Goal: Task Accomplishment & Management: Complete application form

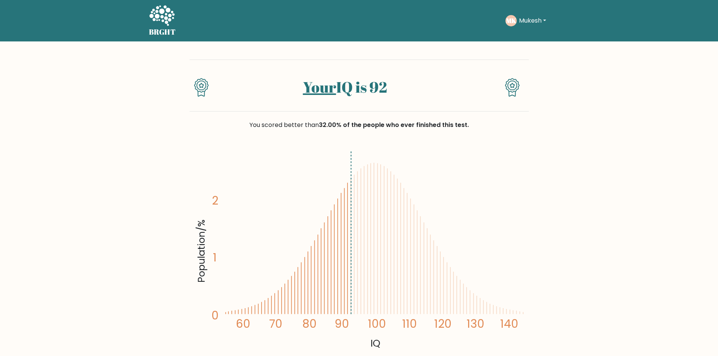
click at [535, 15] on div "MK Mukesh Dashboard Profile Settings Logout" at bounding box center [527, 20] width 43 height 11
click at [532, 15] on div "MK Mukesh Dashboard Profile Settings Logout" at bounding box center [527, 20] width 43 height 11
click at [534, 18] on button "Mukesh" at bounding box center [533, 21] width 32 height 10
click at [527, 72] on link "Logout" at bounding box center [536, 73] width 60 height 12
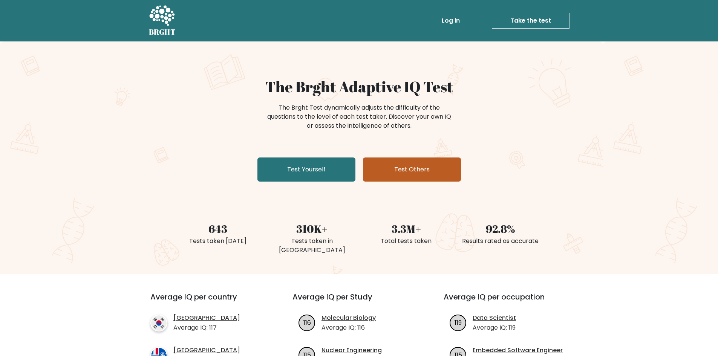
click at [430, 165] on link "Test Others" at bounding box center [412, 170] width 98 height 24
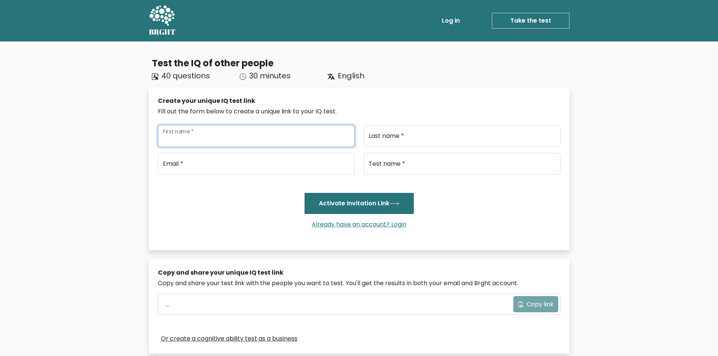
click at [248, 140] on input "First name *" at bounding box center [256, 136] width 197 height 22
type input "Pooja"
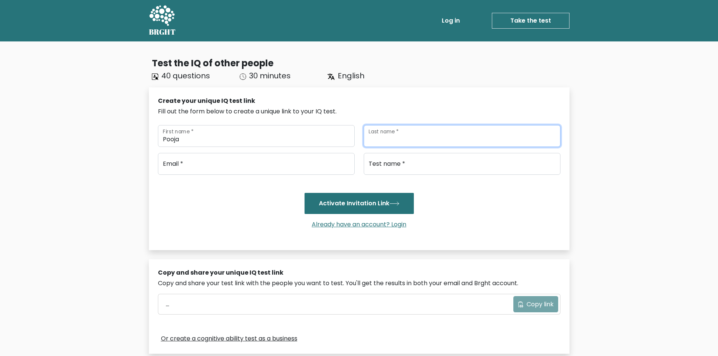
click at [454, 143] on input "Last name *" at bounding box center [462, 136] width 197 height 22
type input "Bharti"
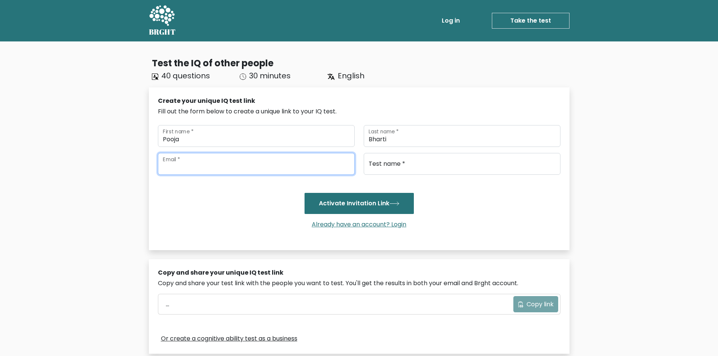
click at [223, 158] on input "email" at bounding box center [256, 164] width 197 height 22
type input "poojabharti6487@gmail.com"
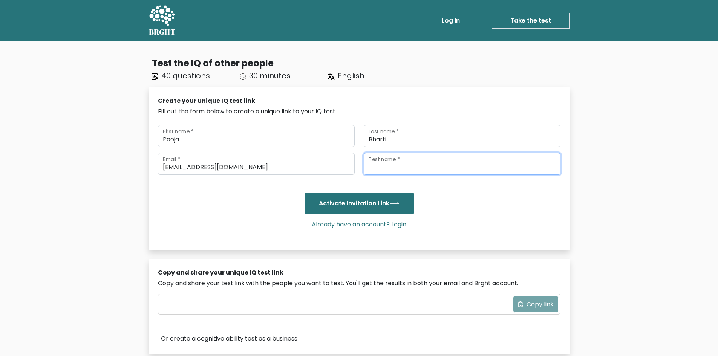
click at [399, 159] on input "Test name *" at bounding box center [462, 164] width 197 height 22
type input "Iq"
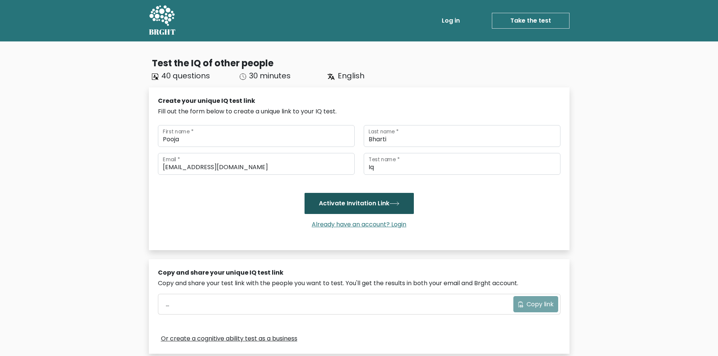
click at [370, 204] on button "Activate Invitation Link" at bounding box center [359, 203] width 109 height 21
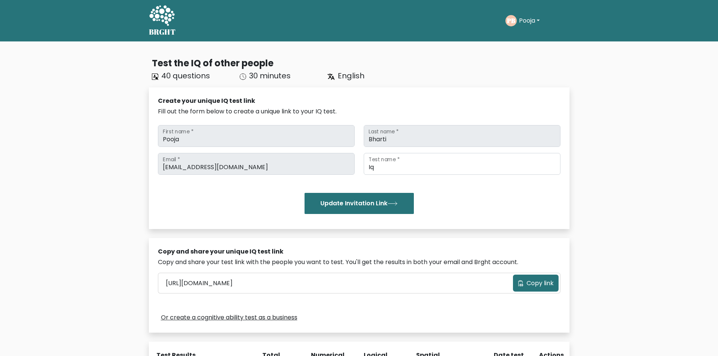
click at [551, 290] on button "Copy link" at bounding box center [536, 283] width 46 height 17
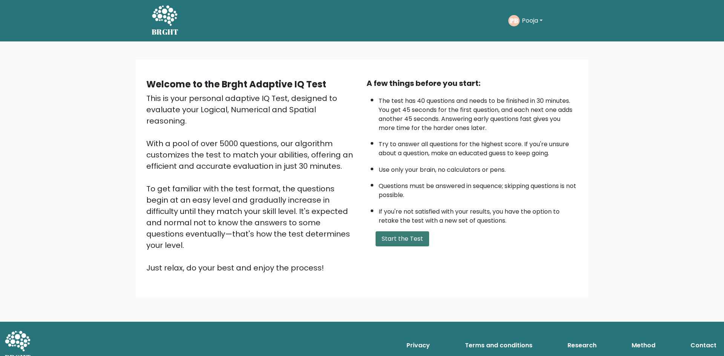
click at [399, 242] on button "Start the Test" at bounding box center [403, 239] width 54 height 15
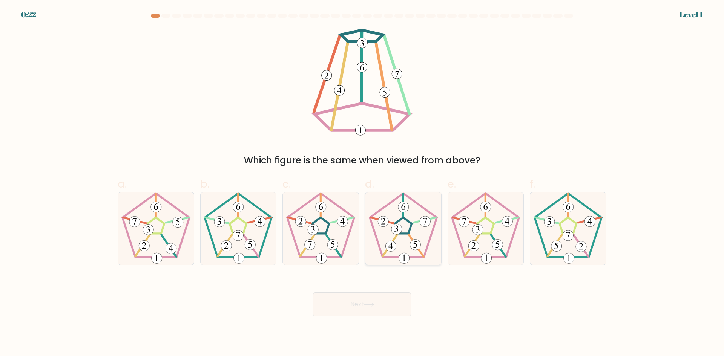
click at [405, 247] on icon at bounding box center [403, 228] width 73 height 73
click at [362, 183] on input "d." at bounding box center [362, 180] width 0 height 5
radio input "true"
click at [376, 299] on button "Next" at bounding box center [362, 305] width 98 height 24
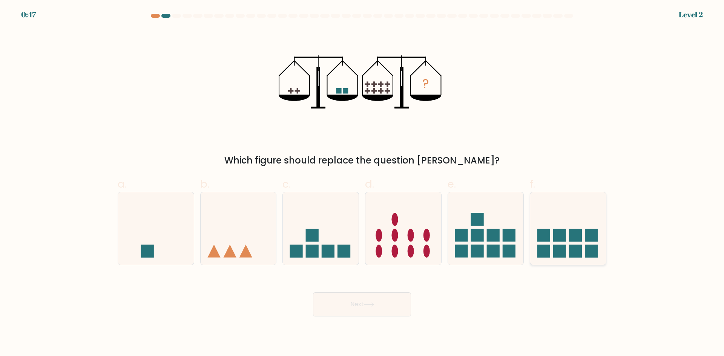
click at [583, 243] on icon at bounding box center [568, 228] width 76 height 63
click at [362, 183] on input "f." at bounding box center [362, 180] width 0 height 5
radio input "true"
click at [356, 309] on button "Next" at bounding box center [362, 305] width 98 height 24
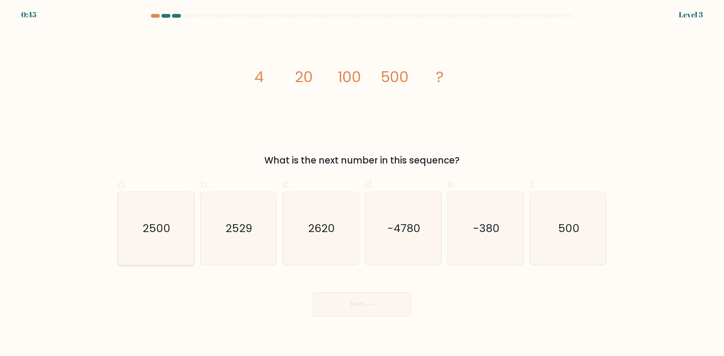
click at [171, 254] on icon "2500" at bounding box center [156, 228] width 73 height 73
click at [362, 183] on input "a. 2500" at bounding box center [362, 180] width 0 height 5
radio input "true"
click at [346, 301] on button "Next" at bounding box center [362, 305] width 98 height 24
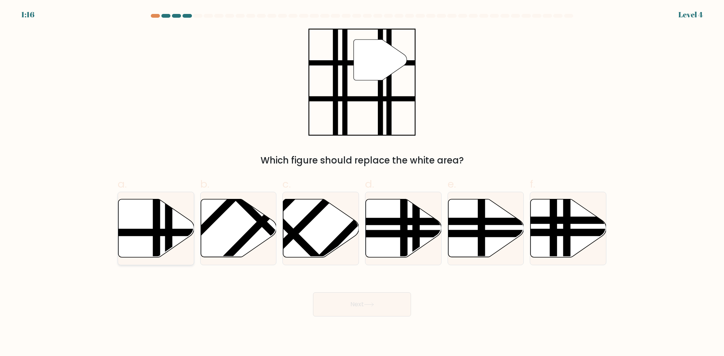
click at [149, 233] on line at bounding box center [130, 233] width 153 height 0
click at [362, 183] on input "a." at bounding box center [362, 180] width 0 height 5
radio input "true"
click at [353, 306] on button "Next" at bounding box center [362, 305] width 98 height 24
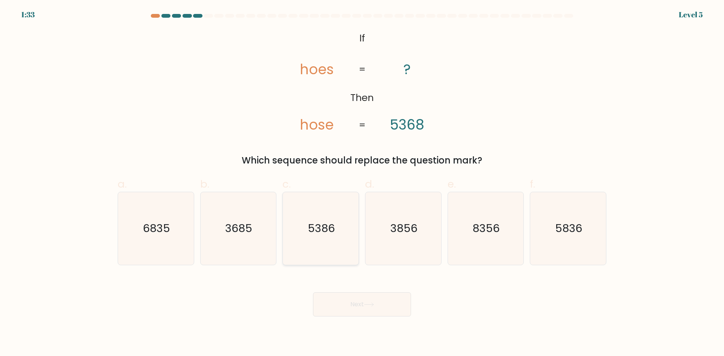
click at [321, 247] on icon "5386" at bounding box center [320, 228] width 73 height 73
click at [362, 183] on input "c. 5386" at bounding box center [362, 180] width 0 height 5
radio input "true"
click at [348, 302] on button "Next" at bounding box center [362, 305] width 98 height 24
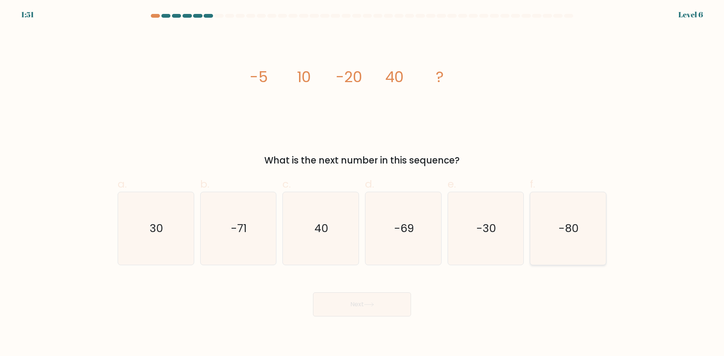
click at [571, 221] on text "-80" at bounding box center [569, 228] width 20 height 15
click at [362, 183] on input "f. -80" at bounding box center [362, 180] width 0 height 5
radio input "true"
click at [336, 303] on button "Next" at bounding box center [362, 305] width 98 height 24
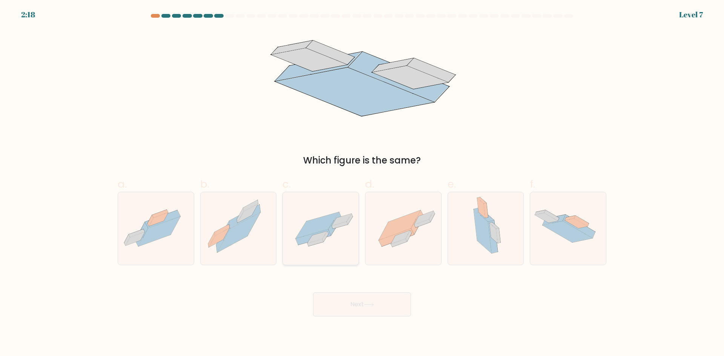
click at [306, 231] on icon at bounding box center [317, 225] width 43 height 26
click at [362, 183] on input "c." at bounding box center [362, 180] width 0 height 5
radio input "true"
click at [349, 311] on button "Next" at bounding box center [362, 305] width 98 height 24
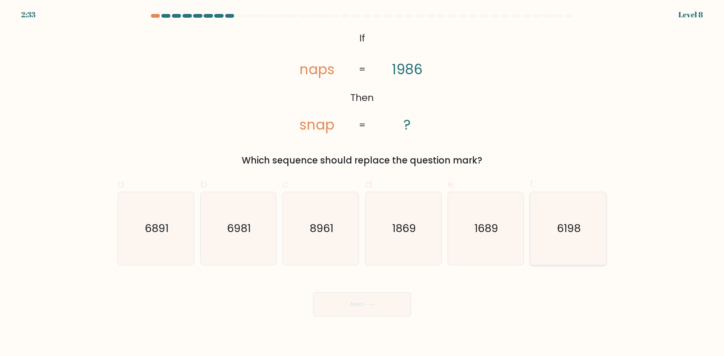
click at [556, 225] on icon "6198" at bounding box center [568, 228] width 73 height 73
click at [362, 183] on input "f. 6198" at bounding box center [362, 180] width 0 height 5
radio input "true"
click at [370, 306] on icon at bounding box center [369, 305] width 10 height 4
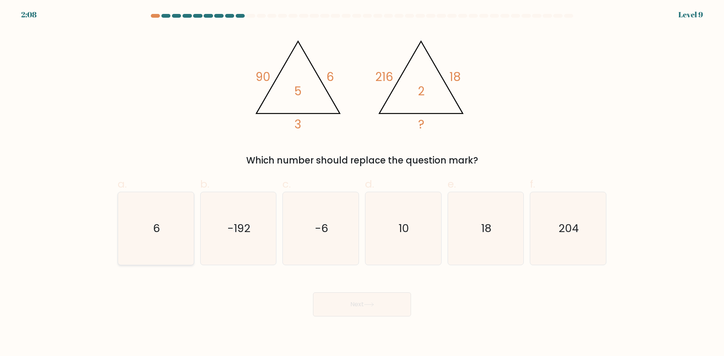
click at [147, 235] on icon "6" at bounding box center [156, 228] width 73 height 73
click at [362, 183] on input "a. 6" at bounding box center [362, 180] width 0 height 5
radio input "true"
click at [374, 304] on icon at bounding box center [369, 305] width 10 height 4
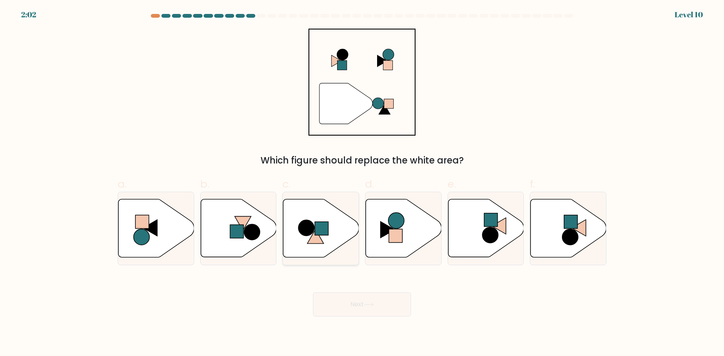
click at [320, 237] on icon at bounding box center [315, 237] width 16 height 14
click at [362, 183] on input "c." at bounding box center [362, 180] width 0 height 5
radio input "true"
click at [351, 310] on button "Next" at bounding box center [362, 305] width 98 height 24
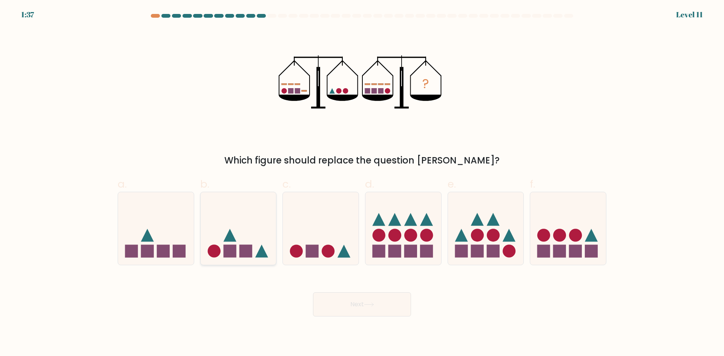
click at [245, 245] on rect at bounding box center [245, 251] width 13 height 13
click at [362, 183] on input "b." at bounding box center [362, 180] width 0 height 5
radio input "true"
click at [327, 298] on button "Next" at bounding box center [362, 305] width 98 height 24
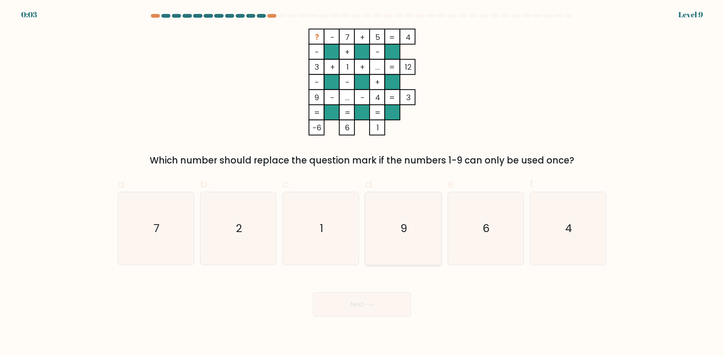
click at [390, 235] on icon "9" at bounding box center [403, 228] width 73 height 73
click at [362, 183] on input "d. 9" at bounding box center [362, 180] width 0 height 5
radio input "true"
click at [362, 316] on button "Next" at bounding box center [362, 305] width 98 height 24
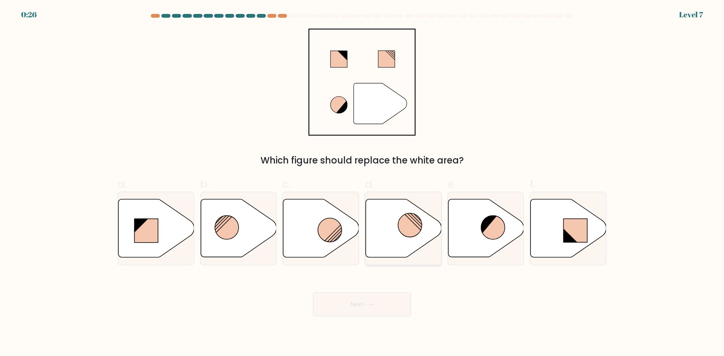
click at [410, 224] on circle at bounding box center [410, 225] width 24 height 24
click at [362, 183] on input "d." at bounding box center [362, 180] width 0 height 5
radio input "true"
click at [373, 305] on icon at bounding box center [369, 305] width 10 height 4
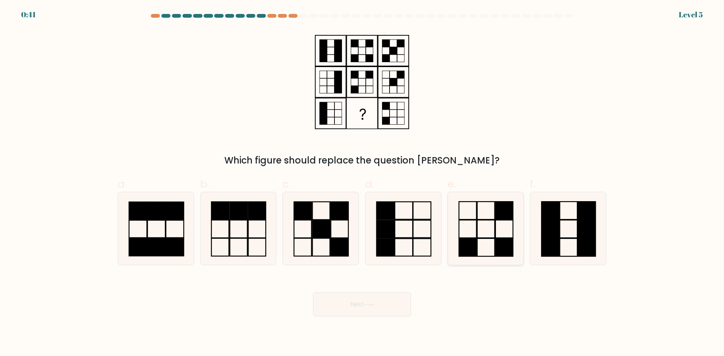
click at [488, 220] on rect at bounding box center [485, 229] width 17 height 18
click at [362, 183] on input "e." at bounding box center [362, 180] width 0 height 5
radio input "true"
click at [387, 311] on button "Next" at bounding box center [362, 305] width 98 height 24
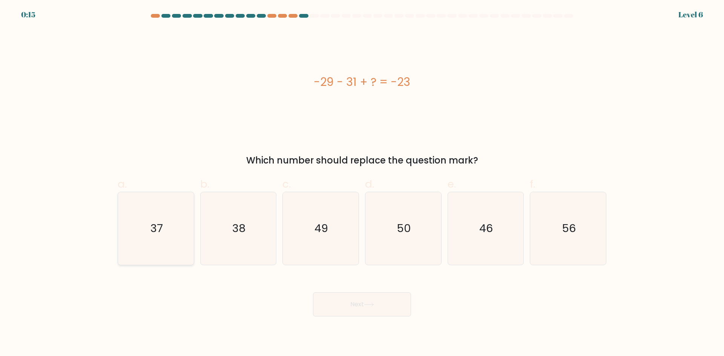
click at [139, 238] on icon "37" at bounding box center [156, 228] width 73 height 73
click at [362, 183] on input "a. 37" at bounding box center [362, 180] width 0 height 5
radio input "true"
click at [356, 309] on button "Next" at bounding box center [362, 305] width 98 height 24
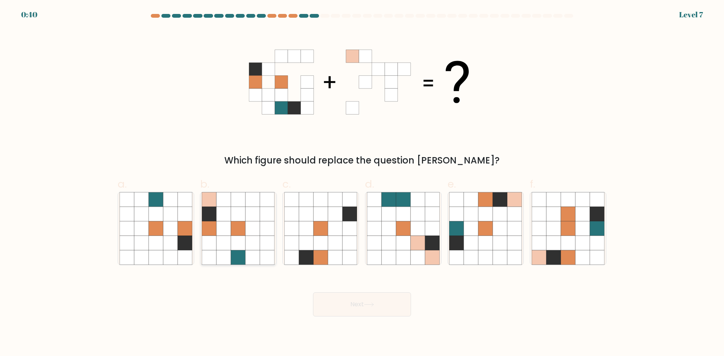
click at [247, 239] on icon at bounding box center [252, 243] width 14 height 14
click at [362, 183] on input "b." at bounding box center [362, 180] width 0 height 5
radio input "true"
click at [356, 302] on button "Next" at bounding box center [362, 305] width 98 height 24
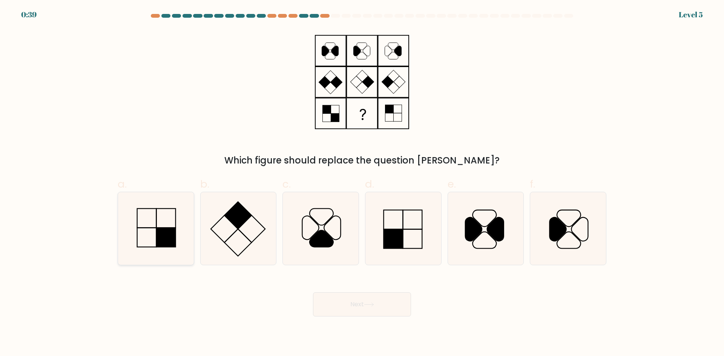
click at [150, 228] on rect at bounding box center [146, 218] width 19 height 19
click at [362, 183] on input "a." at bounding box center [362, 180] width 0 height 5
radio input "true"
click at [331, 307] on button "Next" at bounding box center [362, 305] width 98 height 24
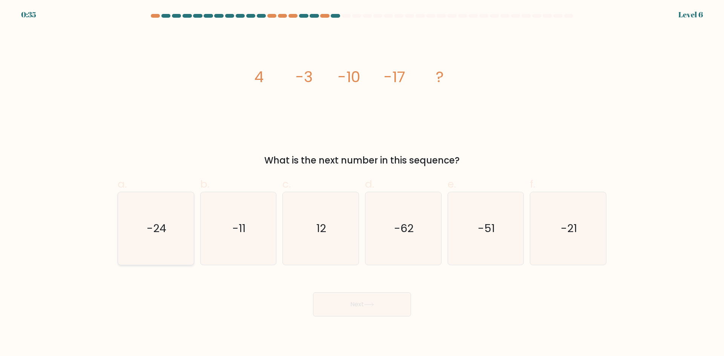
click at [157, 230] on text "-24" at bounding box center [157, 228] width 20 height 15
click at [362, 183] on input "a. -24" at bounding box center [362, 180] width 0 height 5
radio input "true"
click at [365, 308] on button "Next" at bounding box center [362, 305] width 98 height 24
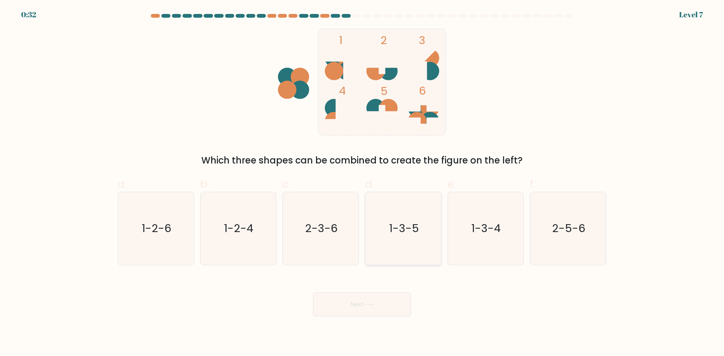
click at [396, 230] on text "1-3-5" at bounding box center [404, 228] width 30 height 15
click at [362, 183] on input "d. 1-3-5" at bounding box center [362, 180] width 0 height 5
radio input "true"
click at [379, 305] on button "Next" at bounding box center [362, 305] width 98 height 24
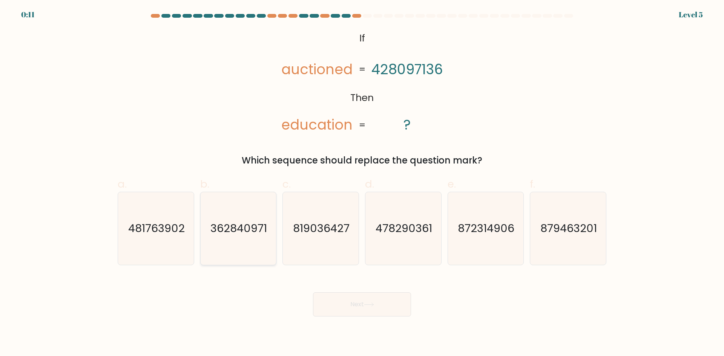
click at [232, 242] on icon "362840971" at bounding box center [238, 228] width 73 height 73
click at [362, 183] on input "b. 362840971" at bounding box center [362, 180] width 0 height 5
radio input "true"
click at [391, 312] on button "Next" at bounding box center [362, 305] width 98 height 24
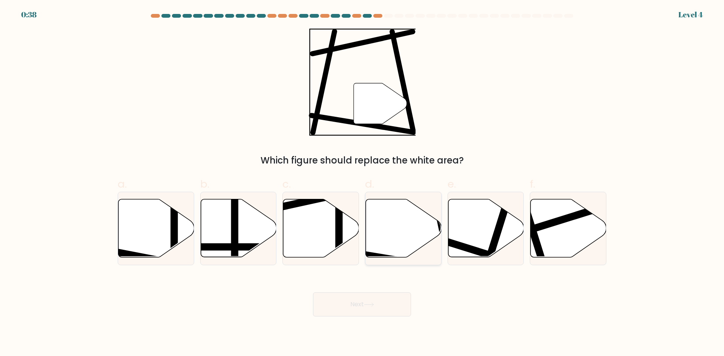
click at [393, 216] on icon at bounding box center [404, 228] width 76 height 58
click at [362, 183] on input "d." at bounding box center [362, 180] width 0 height 5
radio input "true"
click at [360, 302] on button "Next" at bounding box center [362, 305] width 98 height 24
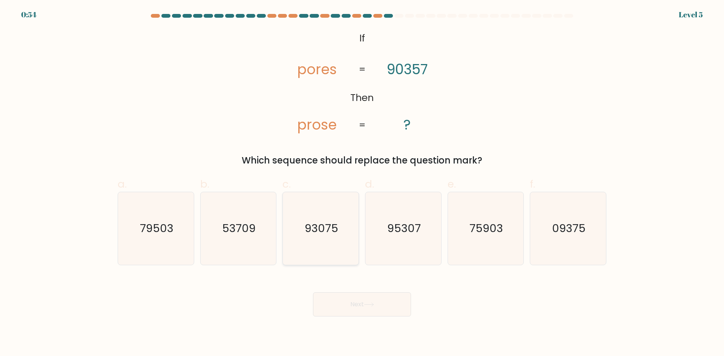
click at [315, 246] on icon "93075" at bounding box center [320, 228] width 73 height 73
click at [362, 183] on input "c. 93075" at bounding box center [362, 180] width 0 height 5
radio input "true"
click at [335, 301] on button "Next" at bounding box center [362, 305] width 98 height 24
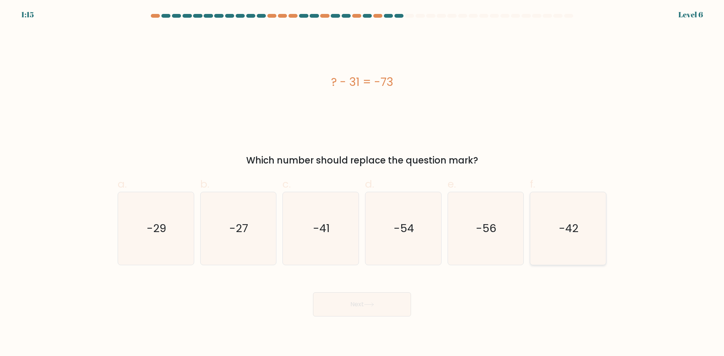
click at [566, 230] on text "-42" at bounding box center [569, 228] width 20 height 15
click at [362, 183] on input "f. -42" at bounding box center [362, 180] width 0 height 5
radio input "true"
click at [335, 297] on button "Next" at bounding box center [362, 305] width 98 height 24
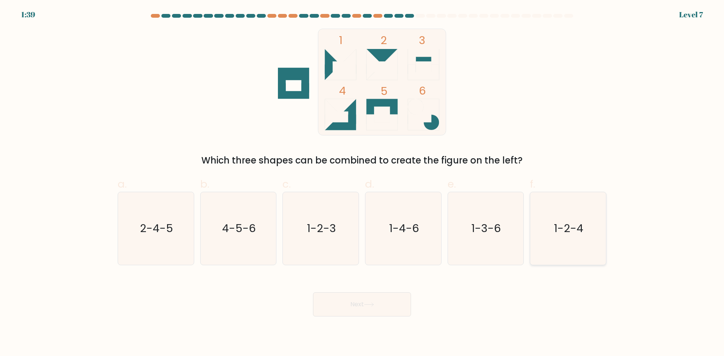
click at [572, 239] on icon "1-2-4" at bounding box center [568, 228] width 73 height 73
click at [362, 183] on input "f. 1-2-4" at bounding box center [362, 180] width 0 height 5
radio input "true"
click at [371, 299] on button "Next" at bounding box center [362, 305] width 98 height 24
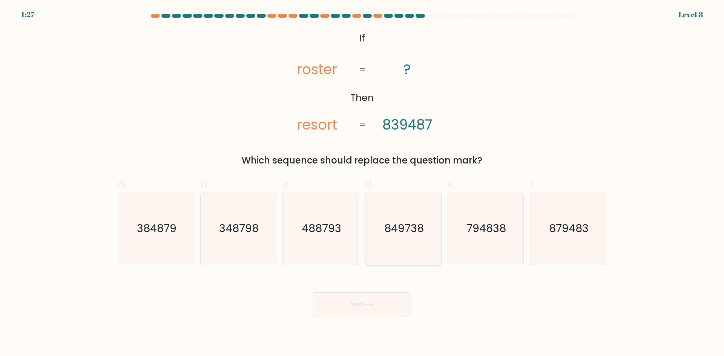
click at [404, 247] on icon "849738" at bounding box center [403, 228] width 73 height 73
click at [362, 183] on input "d. 849738" at bounding box center [362, 180] width 0 height 5
radio input "true"
click at [379, 304] on button "Next" at bounding box center [362, 305] width 98 height 24
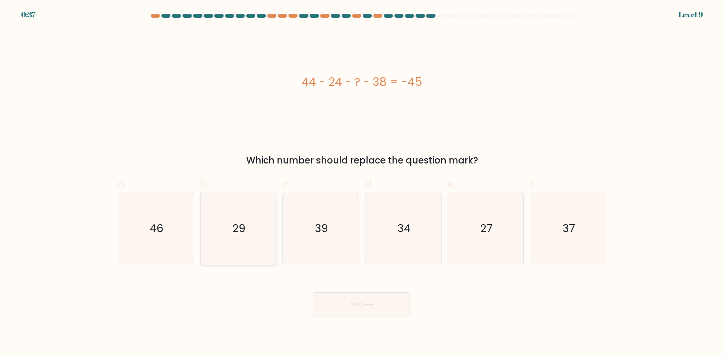
click at [215, 252] on icon "29" at bounding box center [238, 228] width 73 height 73
click at [362, 183] on input "b. 29" at bounding box center [362, 180] width 0 height 5
radio input "true"
click at [343, 312] on button "Next" at bounding box center [362, 305] width 98 height 24
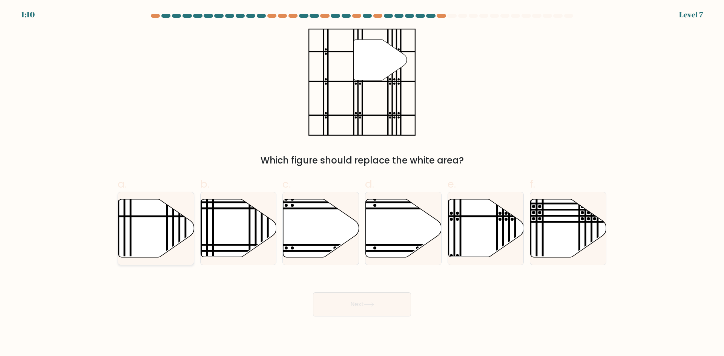
click at [158, 235] on icon at bounding box center [156, 228] width 76 height 58
click at [362, 183] on input "a." at bounding box center [362, 180] width 0 height 5
radio input "true"
click at [377, 303] on button "Next" at bounding box center [362, 305] width 98 height 24
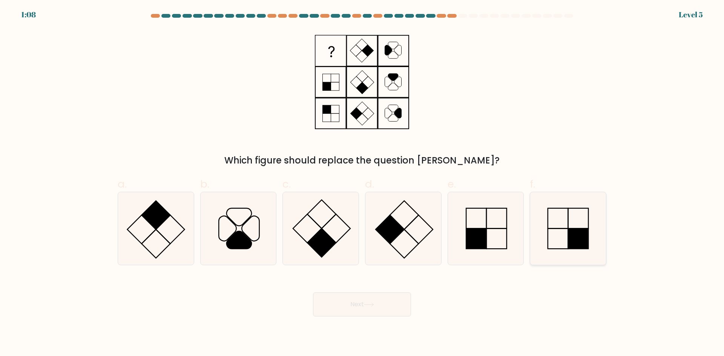
click at [553, 249] on rect at bounding box center [558, 238] width 20 height 20
click at [362, 183] on input "f." at bounding box center [362, 180] width 0 height 5
radio input "true"
click at [365, 310] on button "Next" at bounding box center [362, 305] width 98 height 24
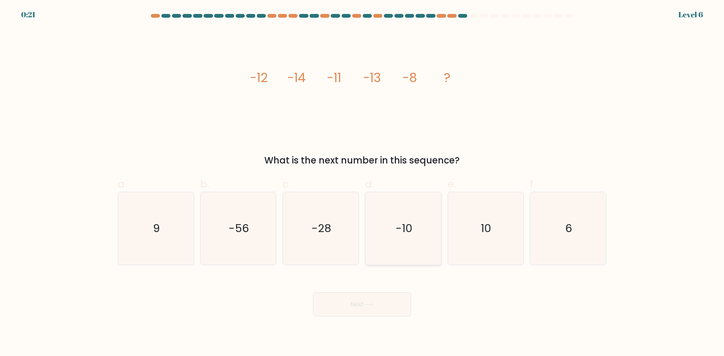
click at [389, 225] on icon "-10" at bounding box center [403, 228] width 73 height 73
click at [362, 183] on input "d. -10" at bounding box center [362, 180] width 0 height 5
radio input "true"
click at [350, 303] on button "Next" at bounding box center [362, 305] width 98 height 24
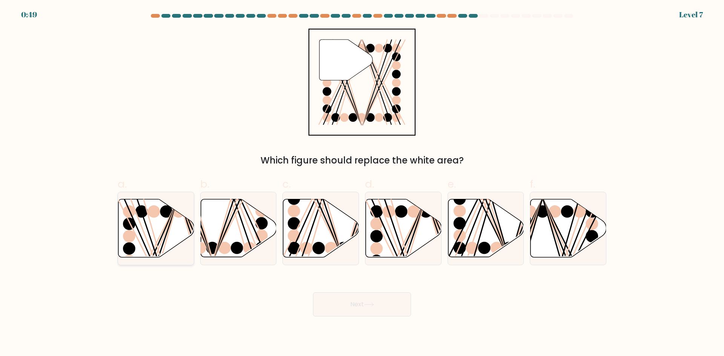
click at [176, 221] on icon at bounding box center [156, 228] width 76 height 58
click at [362, 183] on input "a." at bounding box center [362, 180] width 0 height 5
radio input "true"
click at [345, 311] on button "Next" at bounding box center [362, 305] width 98 height 24
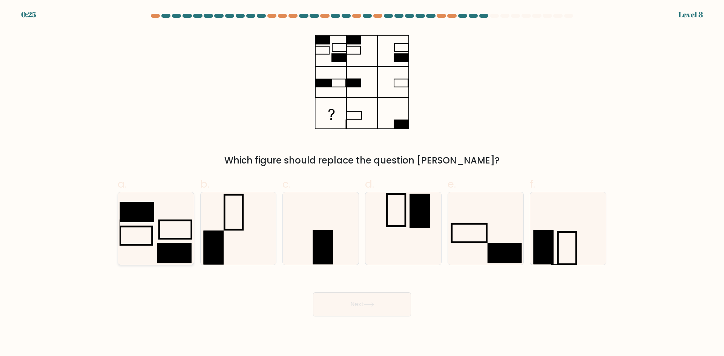
click at [185, 236] on icon at bounding box center [156, 228] width 73 height 73
click at [362, 183] on input "a." at bounding box center [362, 180] width 0 height 5
radio input "true"
click at [463, 221] on icon at bounding box center [485, 228] width 73 height 73
click at [362, 183] on input "e." at bounding box center [362, 180] width 0 height 5
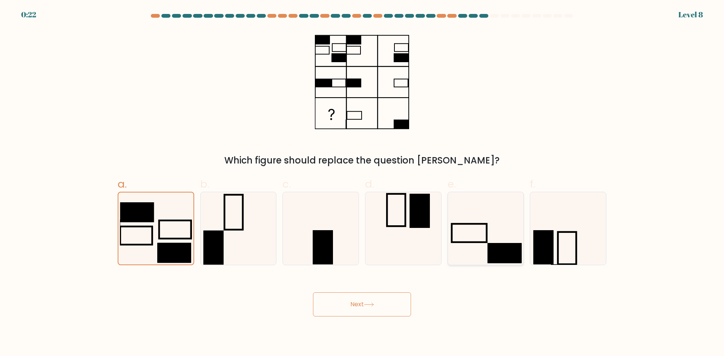
radio input "true"
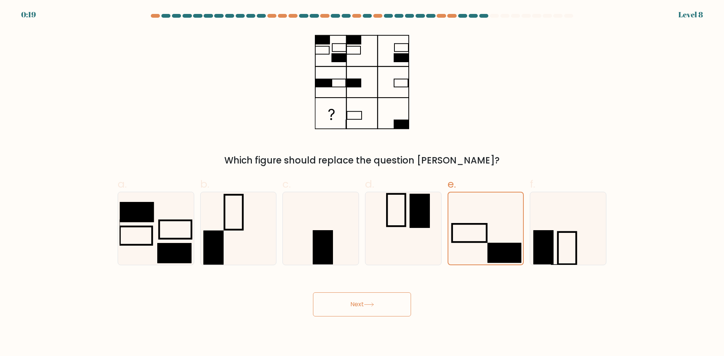
click at [365, 305] on button "Next" at bounding box center [362, 305] width 98 height 24
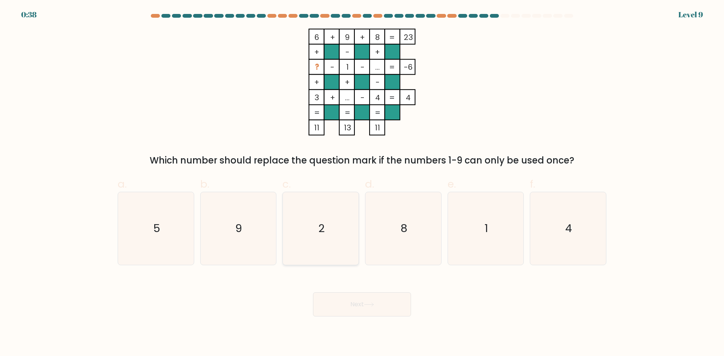
click at [312, 248] on icon "2" at bounding box center [320, 228] width 73 height 73
click at [362, 183] on input "c. 2" at bounding box center [362, 180] width 0 height 5
radio input "true"
click at [337, 307] on button "Next" at bounding box center [362, 305] width 98 height 24
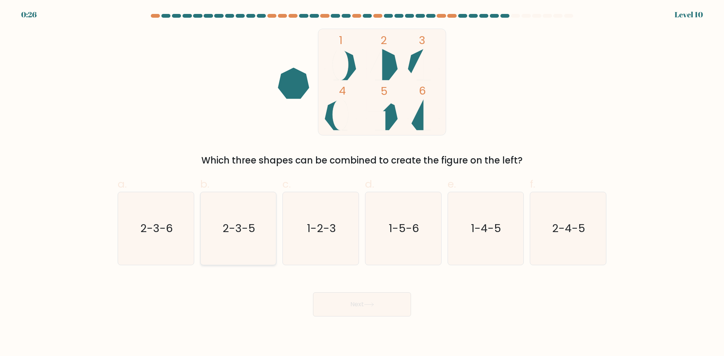
click at [242, 228] on text "2-3-5" at bounding box center [238, 228] width 33 height 15
click at [362, 183] on input "b. 2-3-5" at bounding box center [362, 180] width 0 height 5
radio input "true"
click at [322, 313] on button "Next" at bounding box center [362, 305] width 98 height 24
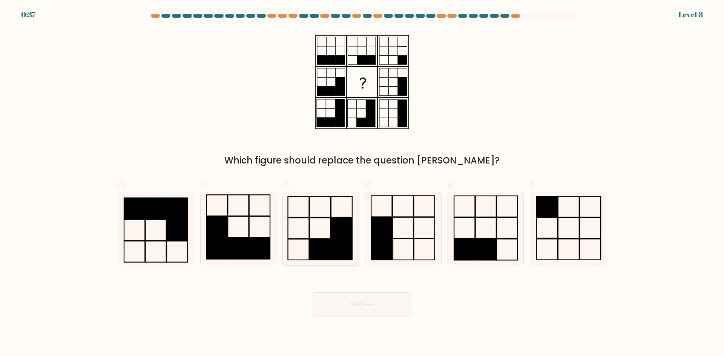
click at [320, 248] on rect at bounding box center [320, 249] width 21 height 21
click at [362, 183] on input "c." at bounding box center [362, 180] width 0 height 5
radio input "true"
click at [337, 308] on button "Next" at bounding box center [362, 305] width 98 height 24
click at [334, 310] on button "Next" at bounding box center [362, 305] width 98 height 24
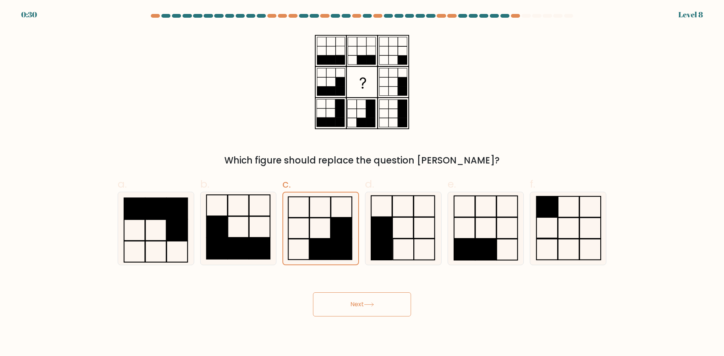
click at [365, 301] on button "Next" at bounding box center [362, 305] width 98 height 24
click at [366, 300] on button "Next" at bounding box center [362, 305] width 98 height 24
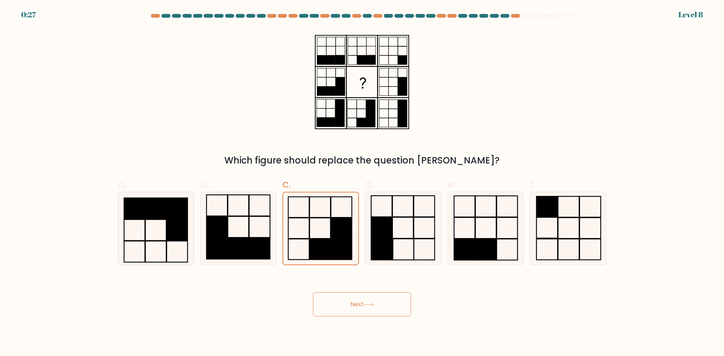
click at [366, 300] on button "Next" at bounding box center [362, 305] width 98 height 24
click at [356, 311] on button "Next" at bounding box center [362, 305] width 98 height 24
click at [297, 235] on icon at bounding box center [321, 229] width 72 height 72
click at [362, 183] on input "c." at bounding box center [362, 180] width 0 height 5
click at [345, 305] on button "Next" at bounding box center [362, 305] width 98 height 24
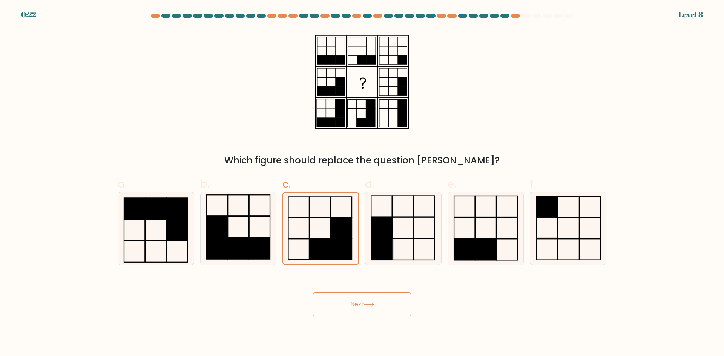
click at [345, 305] on button "Next" at bounding box center [362, 305] width 98 height 24
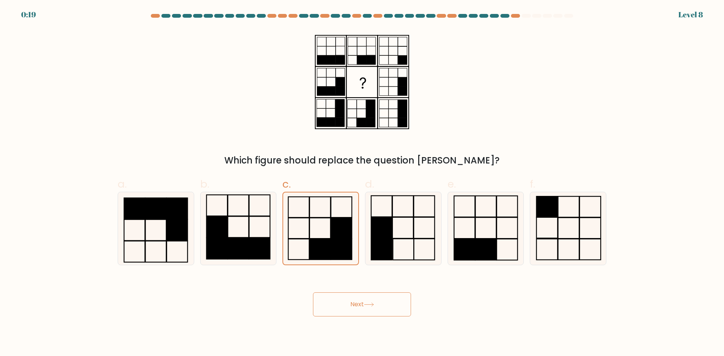
click at [345, 305] on button "Next" at bounding box center [362, 305] width 98 height 24
click at [359, 303] on button "Next" at bounding box center [362, 305] width 98 height 24
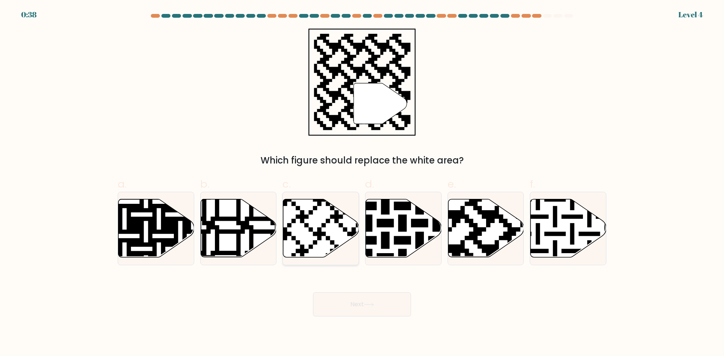
click at [341, 227] on icon at bounding box center [342, 197] width 137 height 137
click at [362, 183] on input "c." at bounding box center [362, 180] width 0 height 5
radio input "true"
click at [375, 301] on button "Next" at bounding box center [362, 305] width 98 height 24
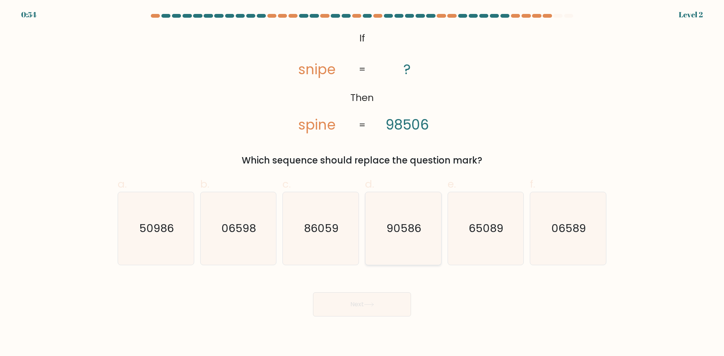
click at [386, 231] on icon "90586" at bounding box center [403, 228] width 73 height 73
click at [362, 183] on input "d. 90586" at bounding box center [362, 180] width 0 height 5
radio input "true"
click at [366, 310] on button "Next" at bounding box center [362, 305] width 98 height 24
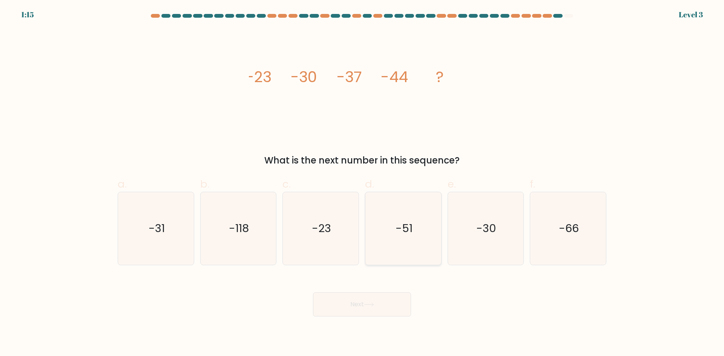
click at [389, 244] on icon "-51" at bounding box center [403, 228] width 73 height 73
click at [362, 183] on input "d. -51" at bounding box center [362, 180] width 0 height 5
radio input "true"
click at [362, 300] on button "Next" at bounding box center [362, 305] width 98 height 24
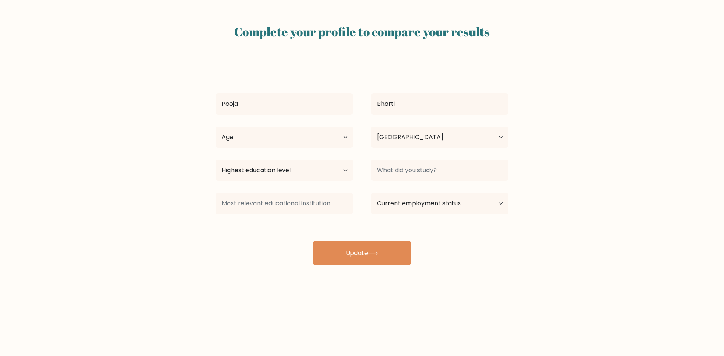
select select "IN"
click at [338, 177] on select "Highest education level No schooling Primary Lower Secondary Upper Secondary Oc…" at bounding box center [284, 170] width 137 height 21
select select "bachelors_degree"
click at [216, 160] on select "Highest education level No schooling Primary Lower Secondary Upper Secondary Oc…" at bounding box center [284, 170] width 137 height 21
click at [400, 166] on input at bounding box center [439, 170] width 137 height 21
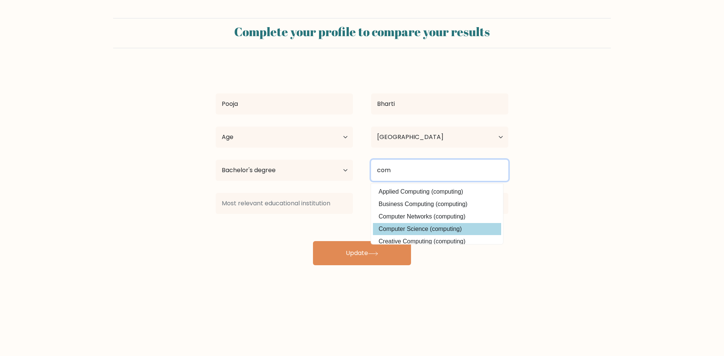
type input "com"
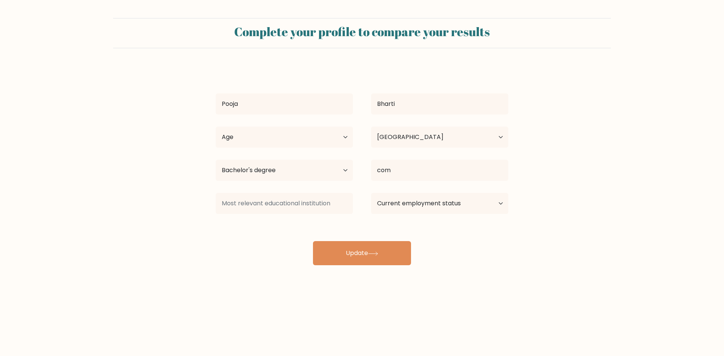
click at [439, 233] on div "Pooja Bharti Age Under 18 years old 18-24 years old 25-34 years old 35-44 years…" at bounding box center [362, 165] width 302 height 199
click at [310, 209] on input at bounding box center [284, 203] width 137 height 21
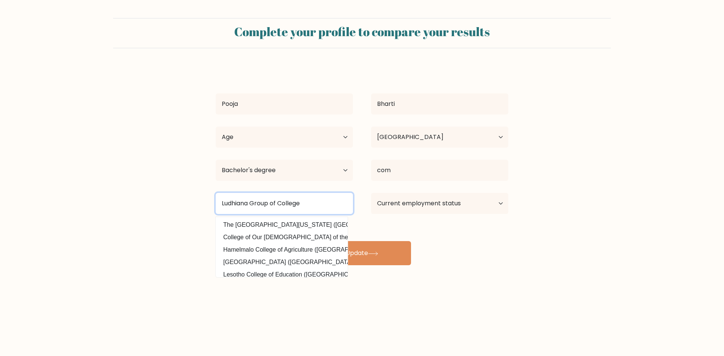
type input "Ludhiana Group of College"
click at [313, 241] on button "Update" at bounding box center [362, 253] width 98 height 24
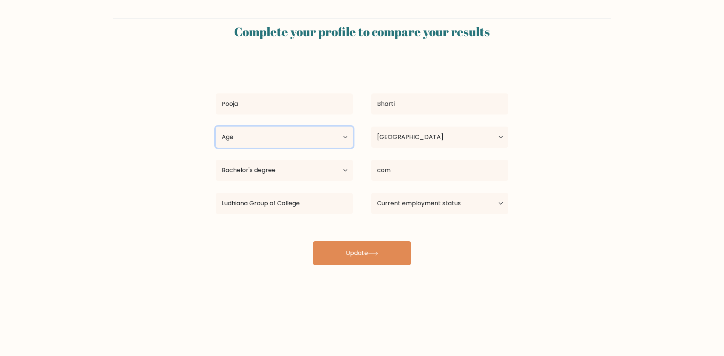
click at [280, 138] on select "Age Under 18 years old 18-24 years old 25-34 years old 35-44 years old 45-54 ye…" at bounding box center [284, 137] width 137 height 21
select select "18_24"
click at [216, 127] on select "Age Under 18 years old 18-24 years old 25-34 years old 35-44 years old 45-54 ye…" at bounding box center [284, 137] width 137 height 21
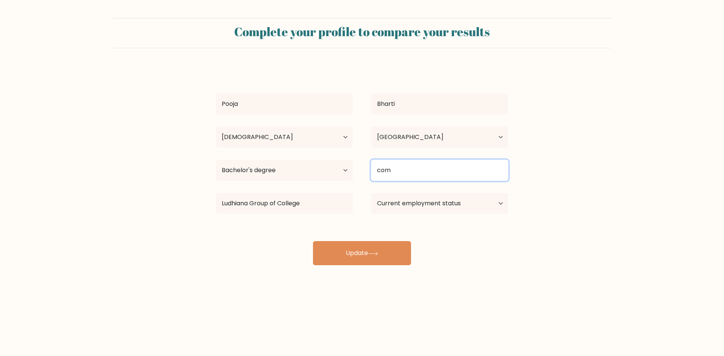
click at [427, 171] on input "com" at bounding box center [439, 170] width 137 height 21
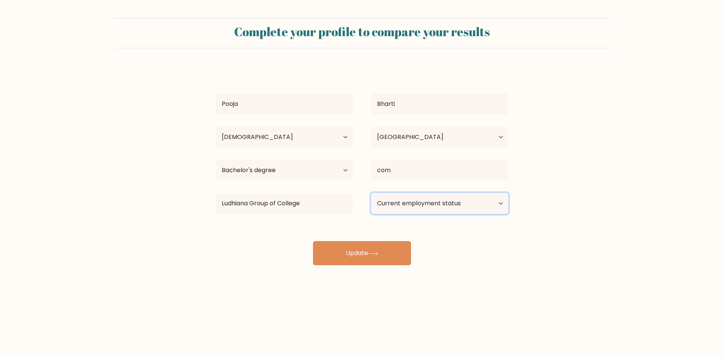
click at [416, 208] on select "Current employment status Employed Student Retired Other / prefer not to answer" at bounding box center [439, 203] width 137 height 21
select select "student"
click at [371, 193] on select "Current employment status Employed Student Retired Other / prefer not to answer" at bounding box center [439, 203] width 137 height 21
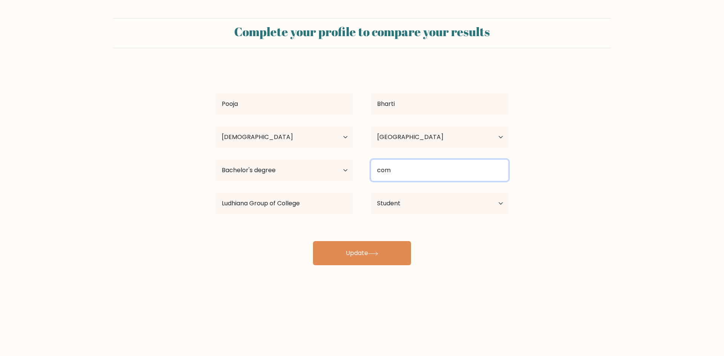
click at [428, 170] on input "com" at bounding box center [439, 170] width 137 height 21
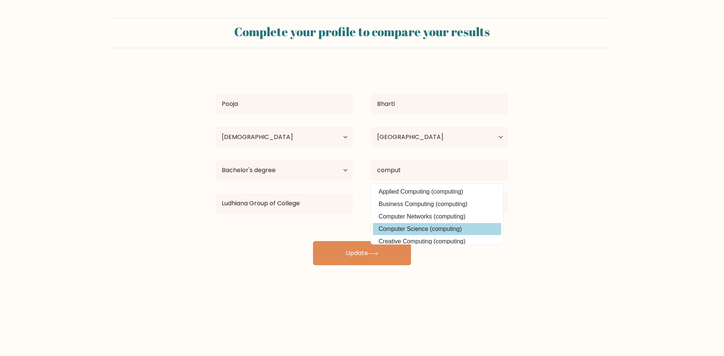
click at [434, 227] on div "Pooja Bharti Age Under 18 years old 18-24 years old 25-34 years old 35-44 years…" at bounding box center [362, 165] width 302 height 199
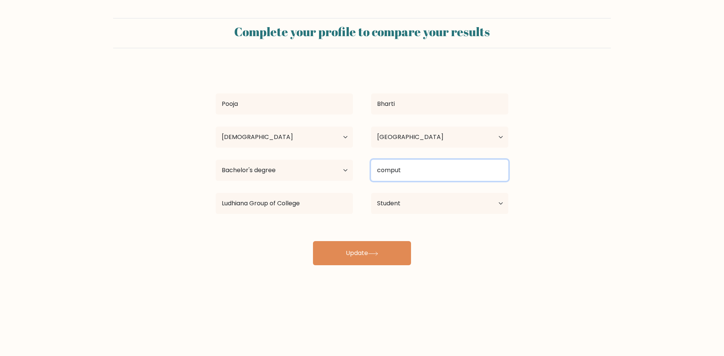
click at [417, 171] on input "comput" at bounding box center [439, 170] width 137 height 21
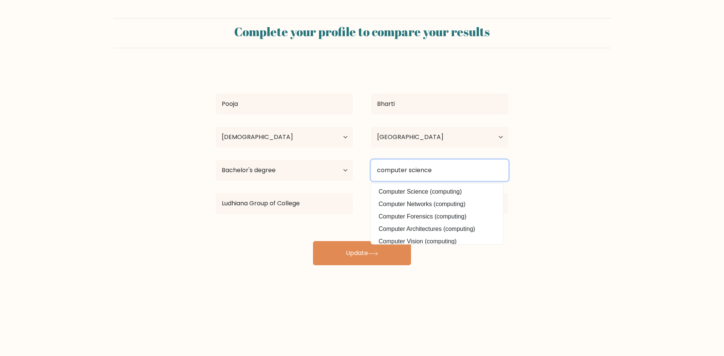
type input "computer science"
click at [313, 241] on button "Update" at bounding box center [362, 253] width 98 height 24
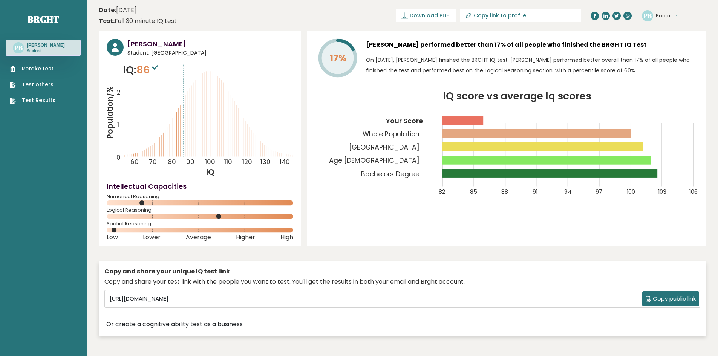
click at [669, 15] on button "Pooja" at bounding box center [666, 16] width 21 height 8
click at [333, 11] on header "Date: [DATE] Test: Full 30 minute IQ test Download PDF Downloading... Downloadi…" at bounding box center [402, 16] width 607 height 24
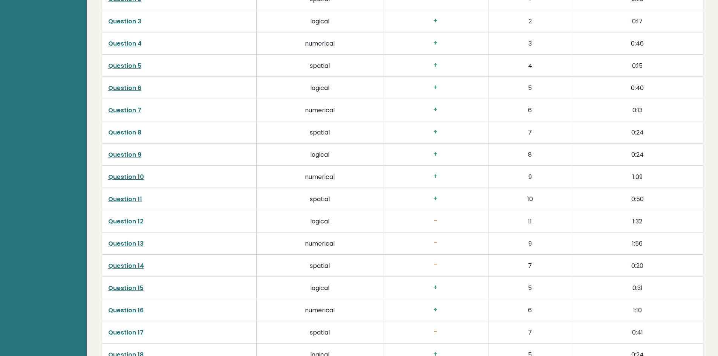
scroll to position [1355, 0]
